Goal: Ask a question

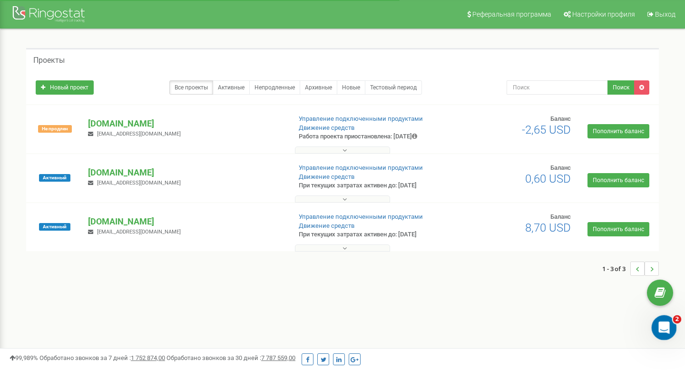
click at [660, 323] on icon "Открыть службу сообщений Intercom" at bounding box center [663, 327] width 16 height 16
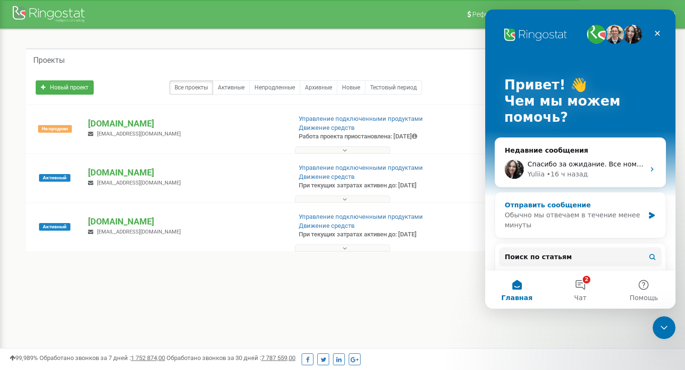
click at [598, 226] on div "Обычно мы отвечаем в течение менее минуты" at bounding box center [574, 220] width 139 height 20
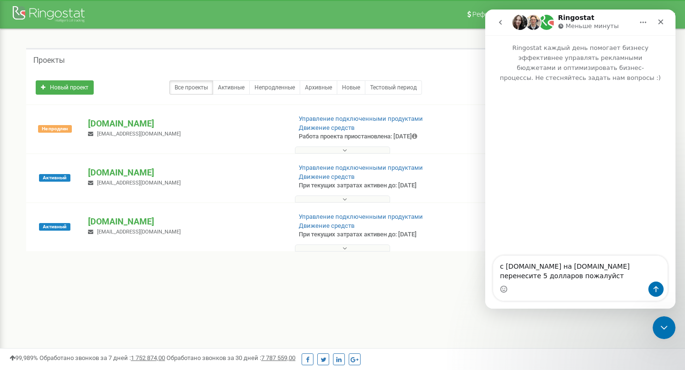
type textarea "c [DOMAIN_NAME] на [DOMAIN_NAME] перенесите 5 долларов пожалуйста"
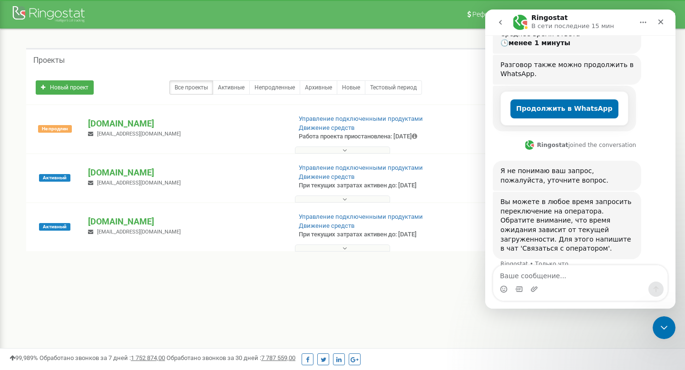
scroll to position [155, 0]
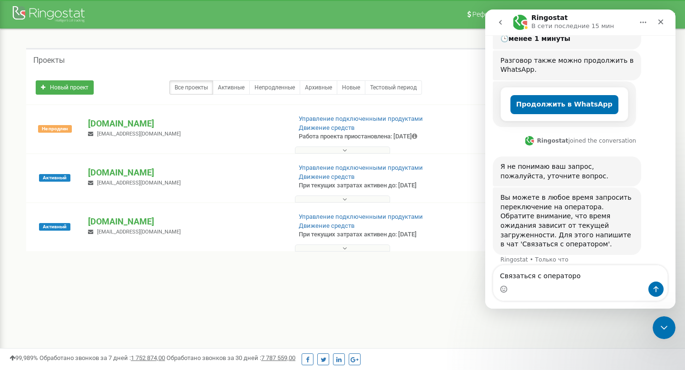
type textarea "Связаться с оператором"
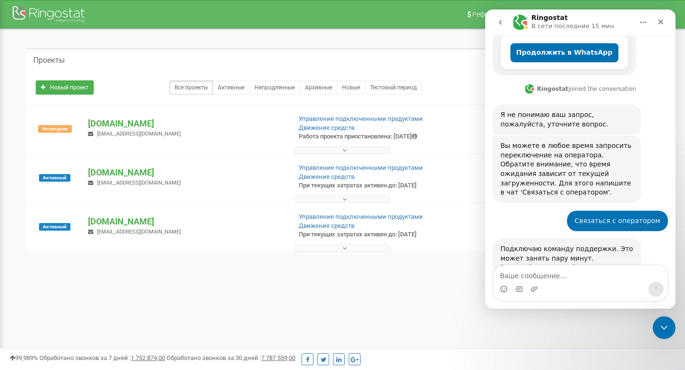
scroll to position [230, 0]
